Goal: Task Accomplishment & Management: Use online tool/utility

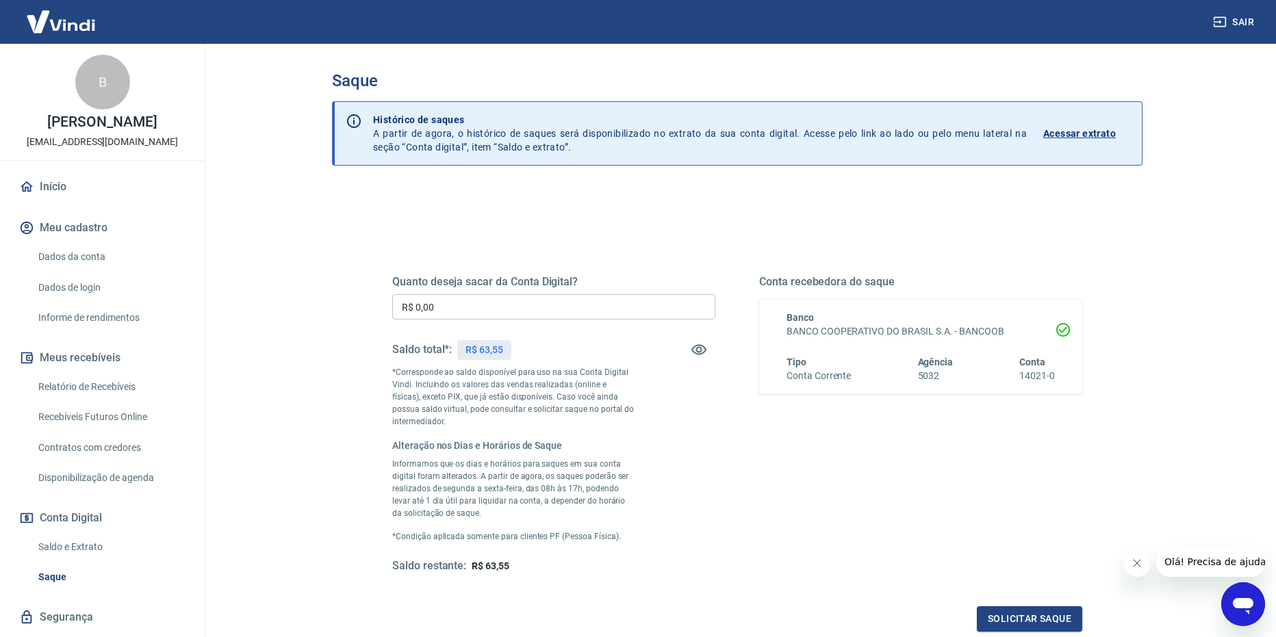
click at [499, 320] on input "R$ 0,00" at bounding box center [553, 306] width 323 height 25
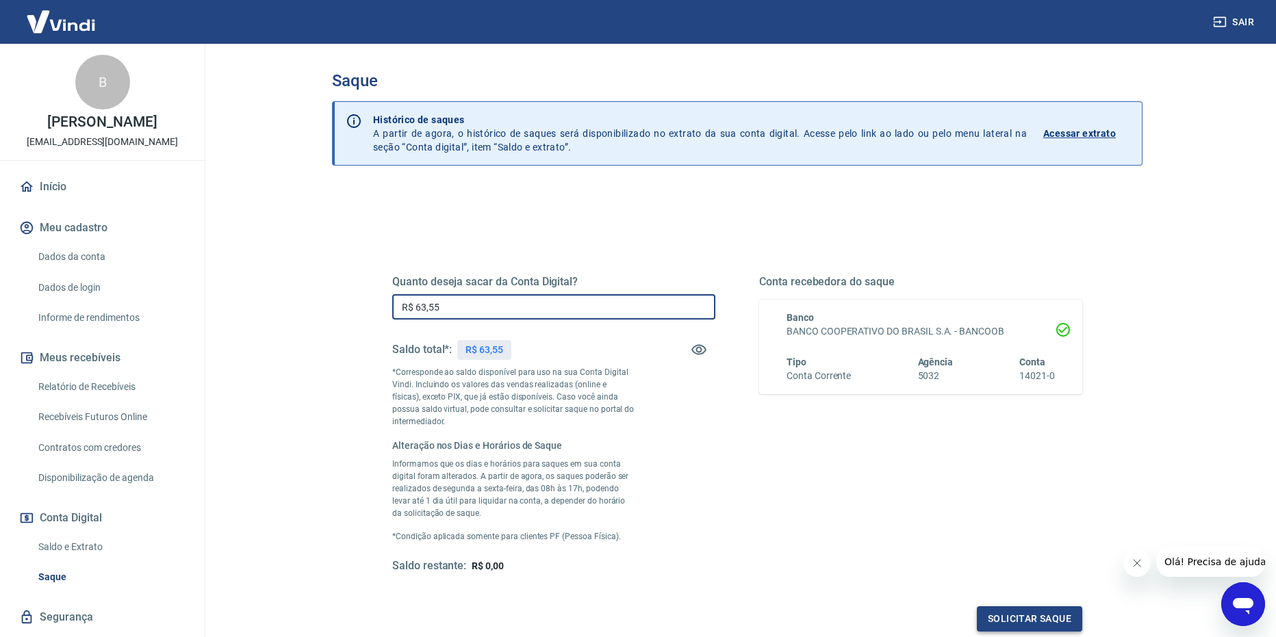
type input "R$ 63,55"
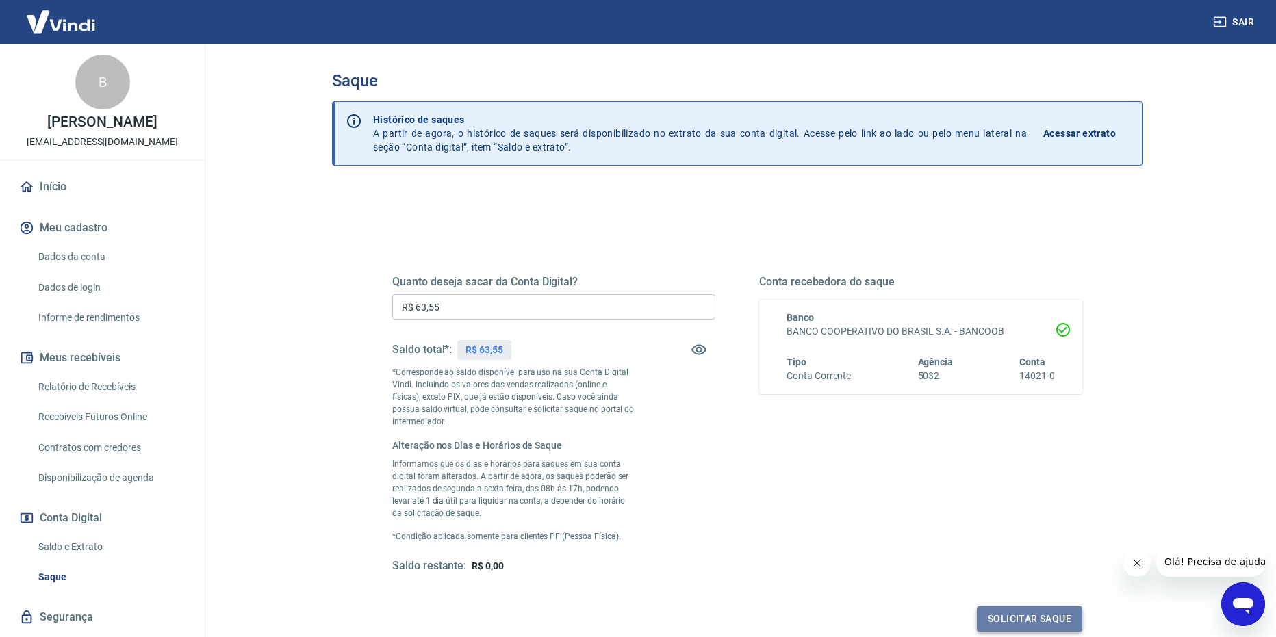
click at [1019, 609] on button "Solicitar saque" at bounding box center [1029, 619] width 105 height 25
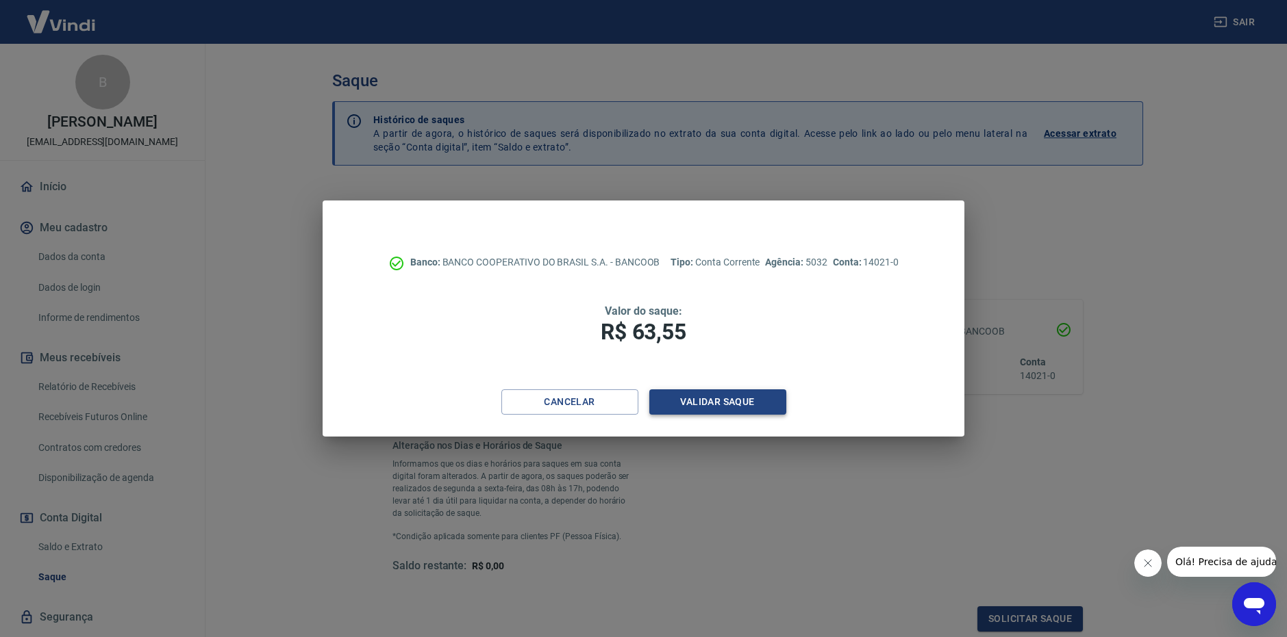
click at [726, 401] on button "Validar saque" at bounding box center [717, 402] width 137 height 25
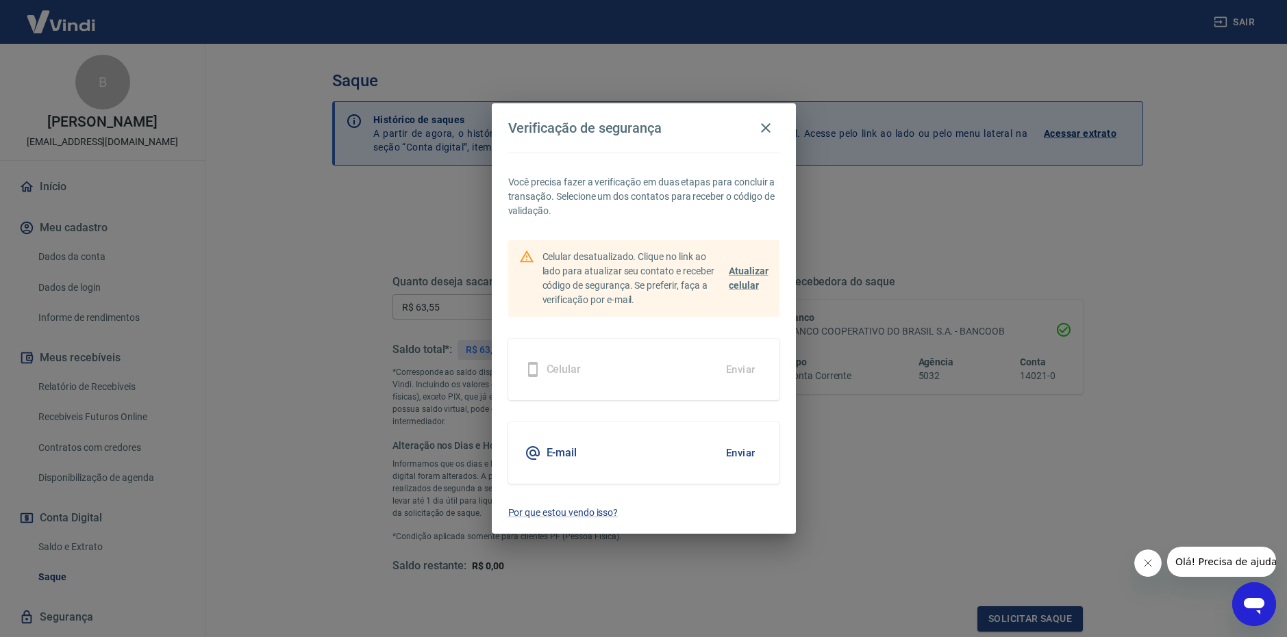
click at [735, 447] on button "Enviar" at bounding box center [740, 453] width 45 height 29
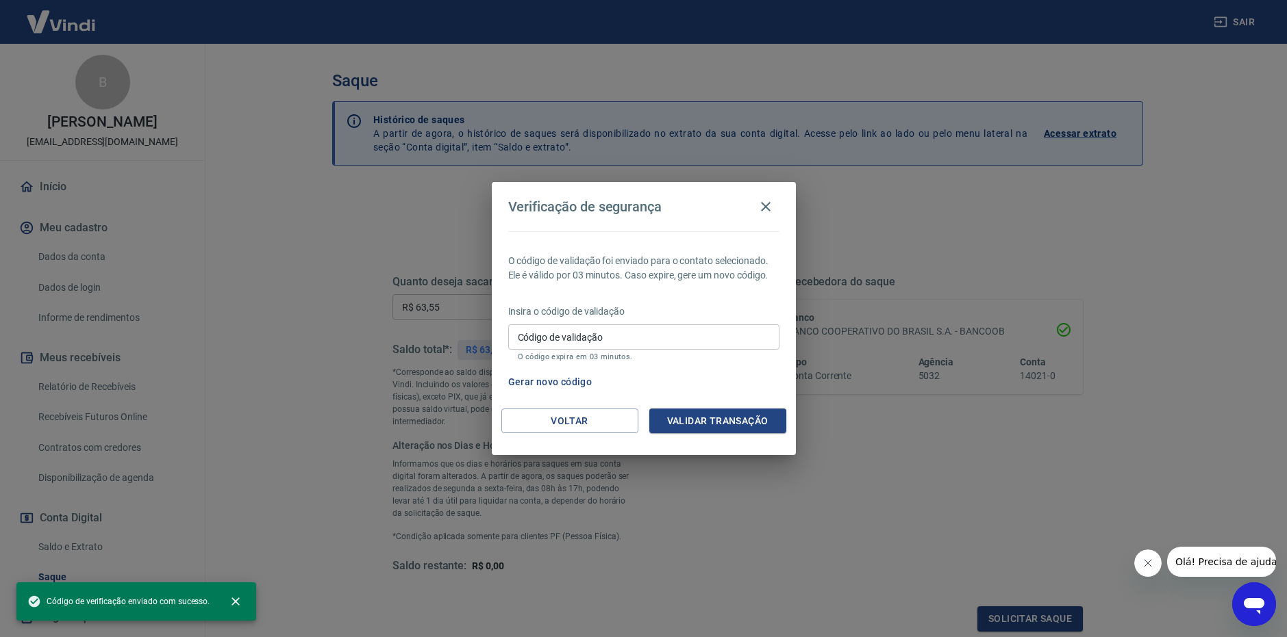
click at [600, 336] on input "Código de validação" at bounding box center [643, 337] width 271 height 25
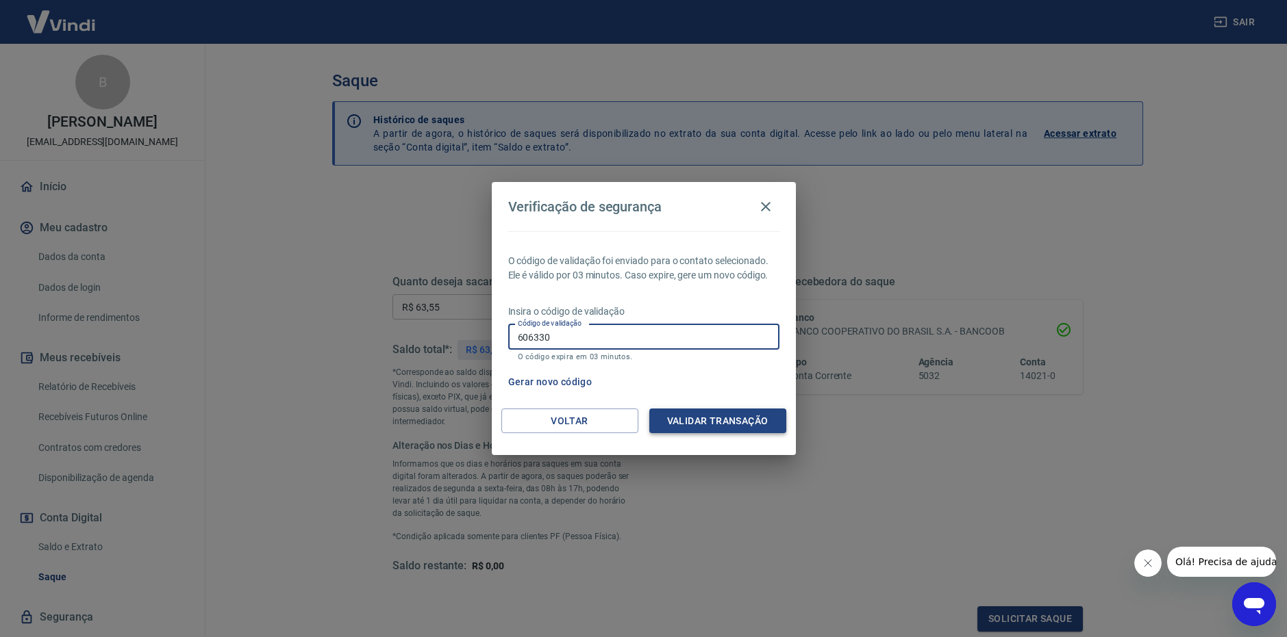
type input "606330"
click at [710, 420] on button "Validar transação" at bounding box center [717, 421] width 137 height 25
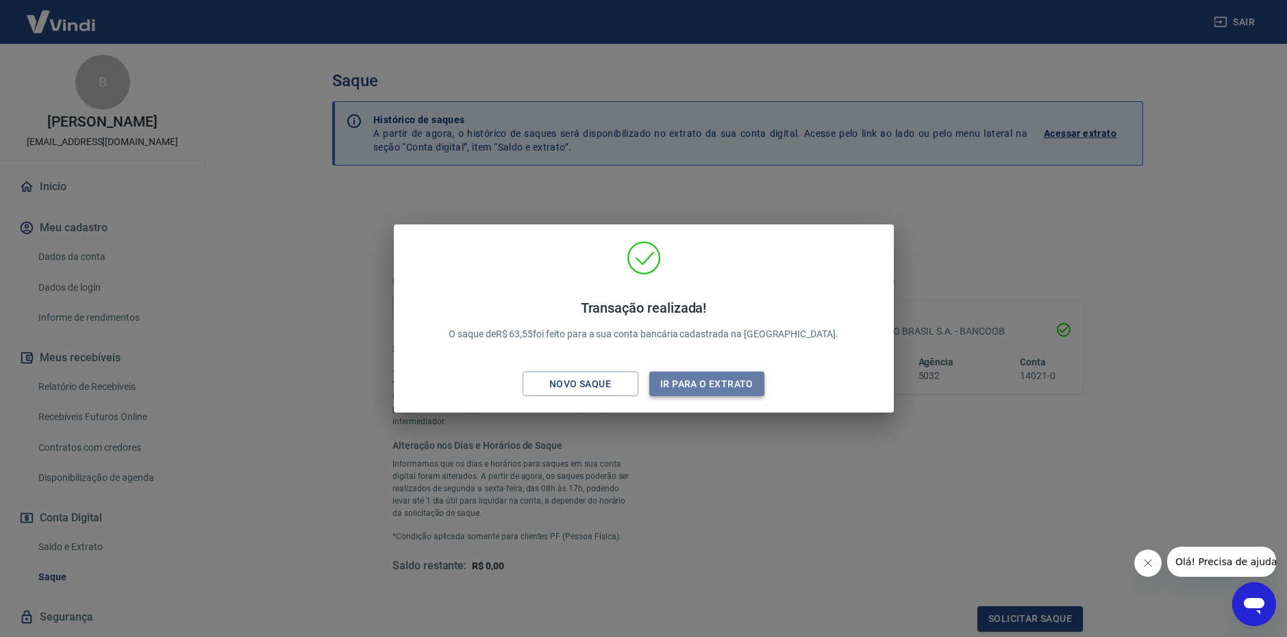
click at [700, 379] on button "Ir para o extrato" at bounding box center [707, 384] width 116 height 25
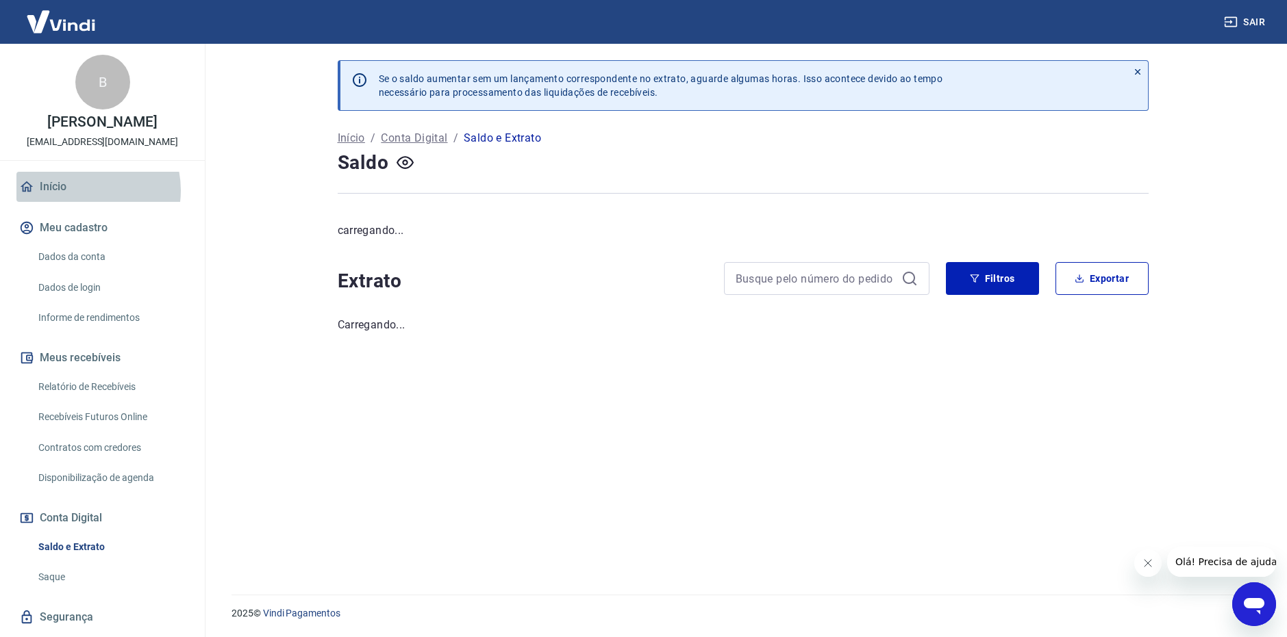
click at [81, 202] on link "Início" at bounding box center [102, 187] width 172 height 30
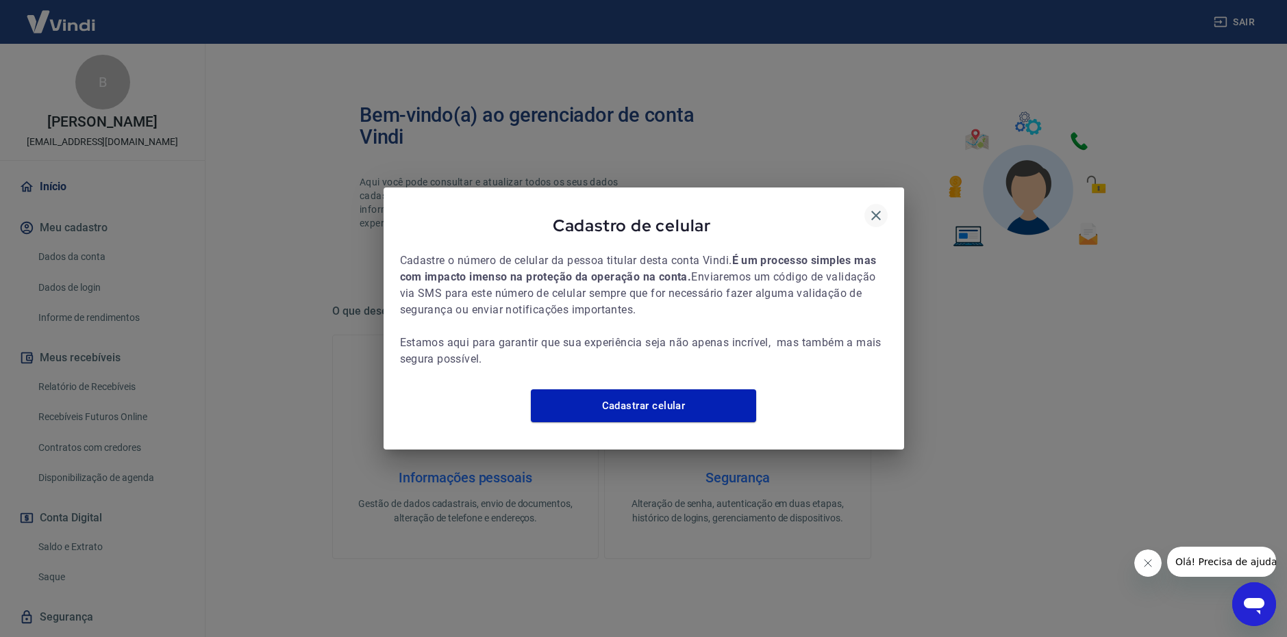
click at [874, 210] on icon "button" at bounding box center [876, 215] width 16 height 16
